Goal: Task Accomplishment & Management: Use online tool/utility

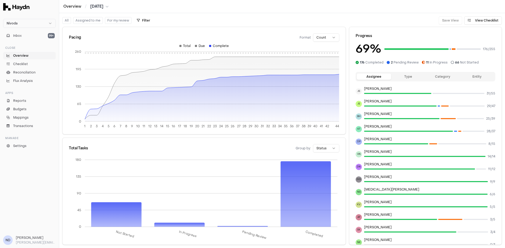
click at [101, 5] on html "Nivoda Inbox 99+ Close Overview Checklist Reconciliation Flux Analysis Apps Rep…" at bounding box center [252, 124] width 505 height 248
click at [98, 29] on div "[DATE]" at bounding box center [100, 29] width 31 height 7
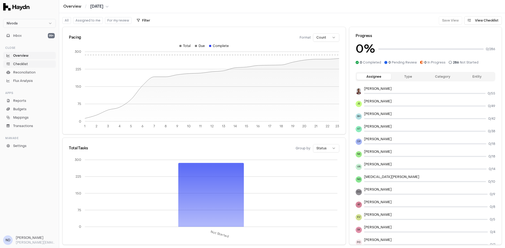
click at [26, 64] on span "Checklist" at bounding box center [20, 64] width 15 height 5
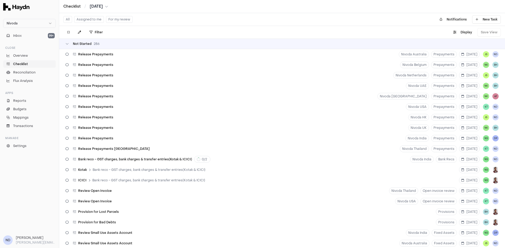
click at [101, 7] on html "Nivoda Inbox 99+ Close Overview Checklist Reconciliation Flux Analysis Apps Rep…" at bounding box center [252, 124] width 505 height 248
click at [94, 58] on div "[DATE]" at bounding box center [100, 59] width 31 height 7
click at [159, 163] on div "Bank reco - GST charges, bank charges & transfer entries(Kotak & ICICI) 0 / 2" at bounding box center [137, 160] width 149 height 10
